Goal: Information Seeking & Learning: Learn about a topic

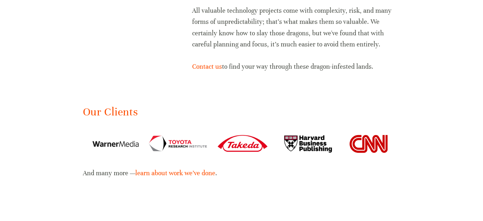
scroll to position [953, 0]
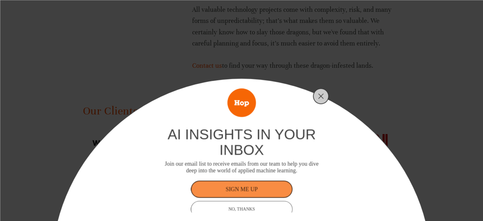
click at [328, 98] on div at bounding box center [321, 96] width 16 height 16
click at [318, 95] on icon "Close" at bounding box center [321, 96] width 6 height 6
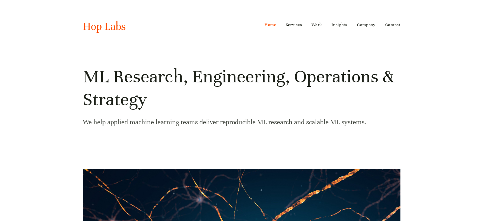
scroll to position [0, 0]
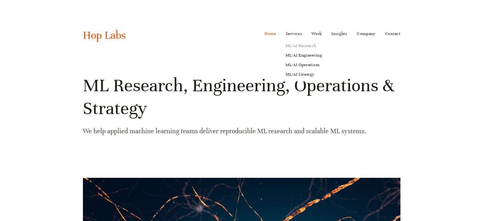
click at [294, 45] on link "ML/AI Research" at bounding box center [303, 46] width 45 height 10
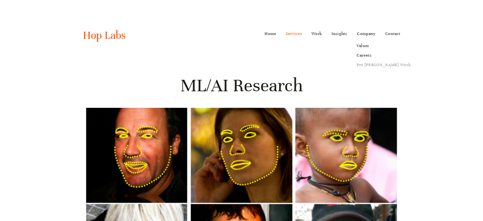
click at [367, 66] on link "Pro [PERSON_NAME] Work" at bounding box center [383, 65] width 63 height 10
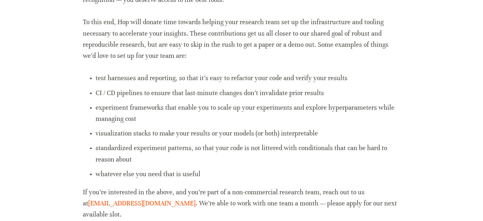
scroll to position [427, 0]
